Goal: Find specific page/section: Find specific page/section

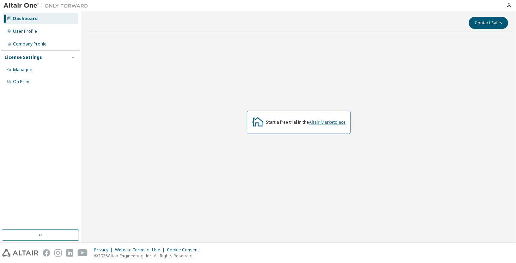
click at [325, 122] on link "Altair Marketplace" at bounding box center [327, 122] width 37 height 6
